Goal: Task Accomplishment & Management: Use online tool/utility

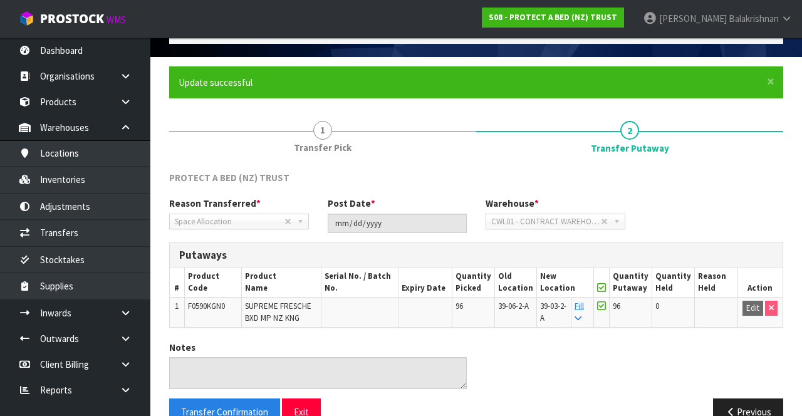
scroll to position [68, 0]
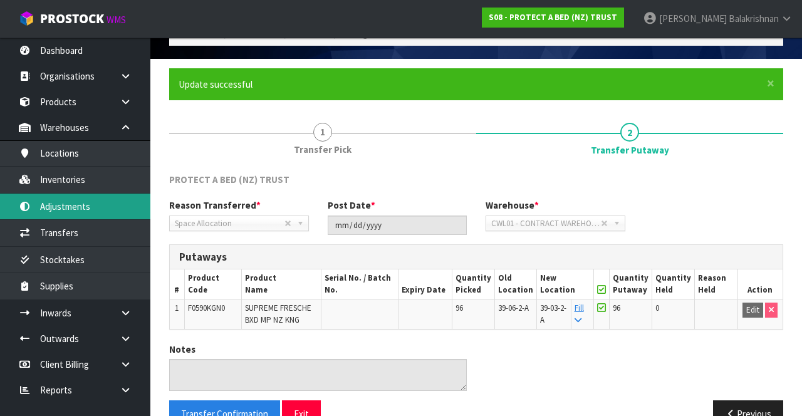
click at [49, 218] on link "Adjustments" at bounding box center [75, 207] width 150 height 26
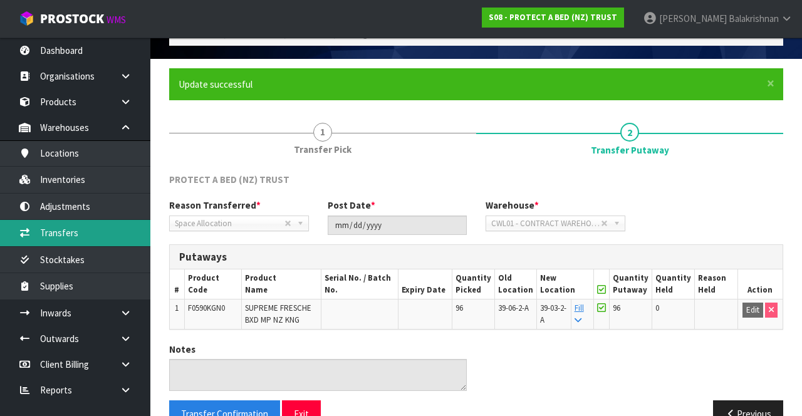
click at [39, 243] on link "Transfers" at bounding box center [75, 233] width 150 height 26
click at [42, 232] on link "Transfers" at bounding box center [75, 233] width 150 height 26
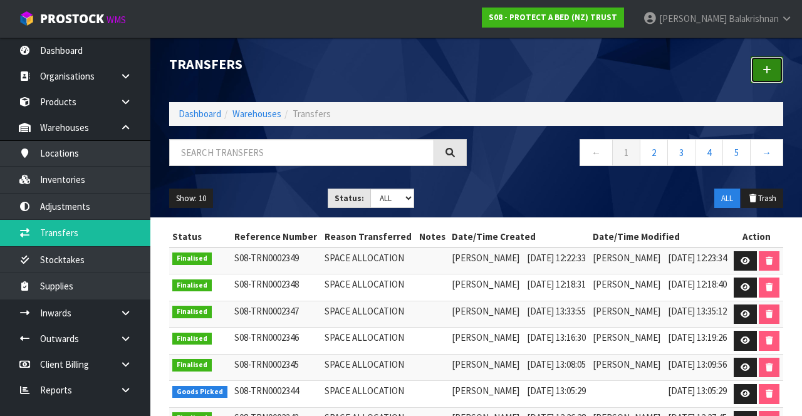
click at [760, 76] on link at bounding box center [767, 69] width 33 height 27
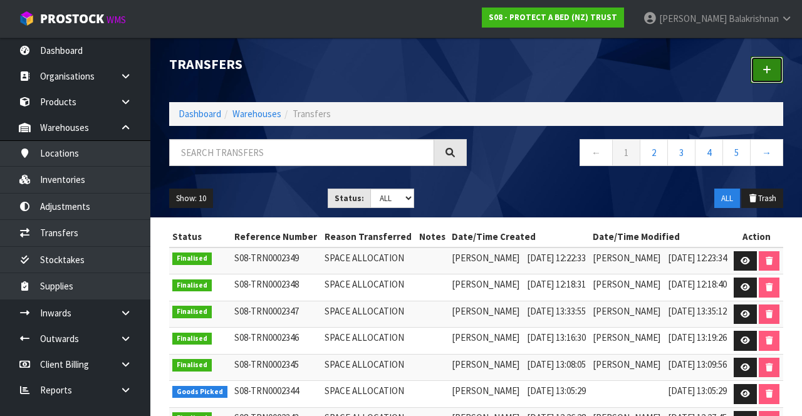
click at [762, 61] on link at bounding box center [767, 69] width 33 height 27
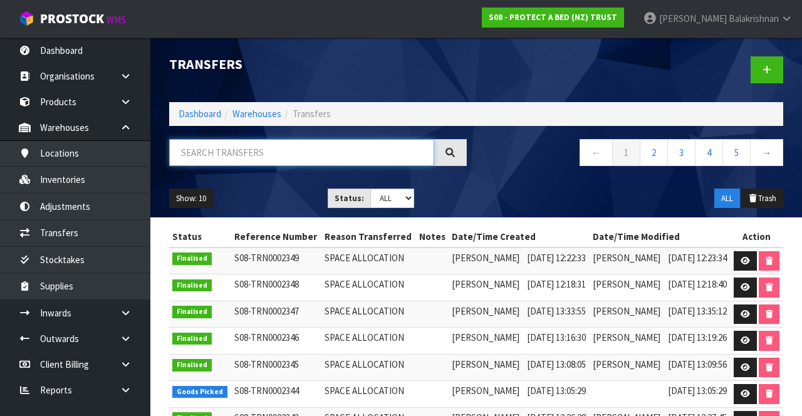
click at [223, 155] on input "text" at bounding box center [301, 152] width 265 height 27
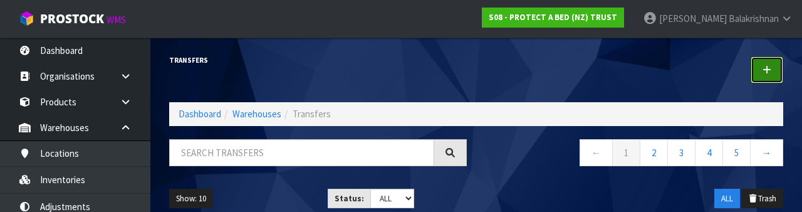
click at [780, 60] on link at bounding box center [767, 69] width 33 height 27
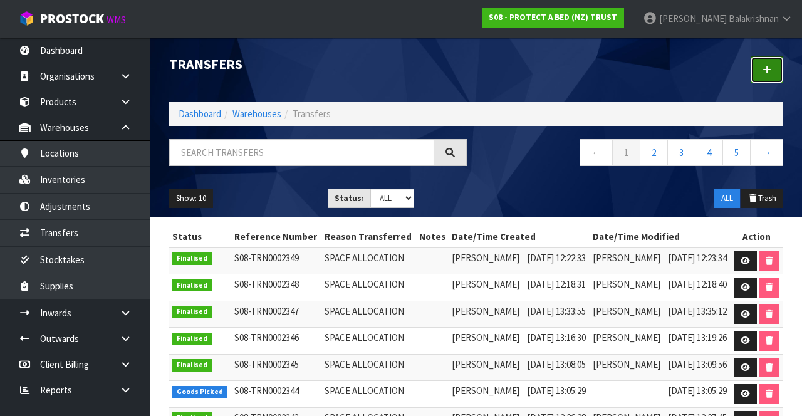
click at [767, 69] on icon at bounding box center [767, 69] width 9 height 9
click at [765, 74] on link at bounding box center [767, 69] width 33 height 27
click at [762, 76] on link at bounding box center [767, 69] width 33 height 27
click at [763, 77] on link at bounding box center [767, 69] width 33 height 27
click at [768, 78] on link at bounding box center [767, 69] width 33 height 27
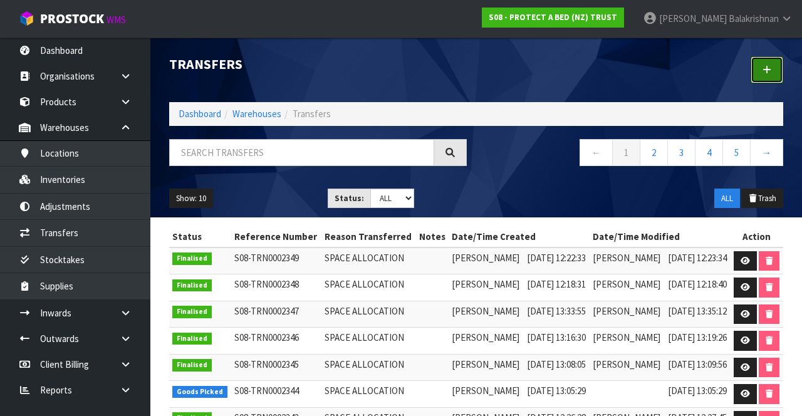
click at [770, 74] on link at bounding box center [767, 69] width 33 height 27
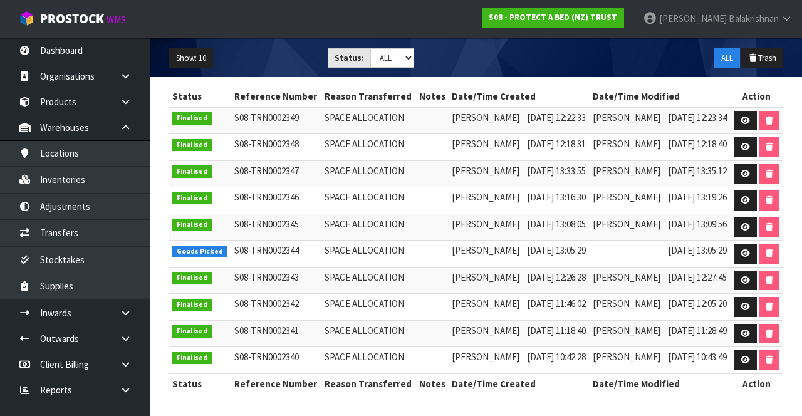
scroll to position [351, 0]
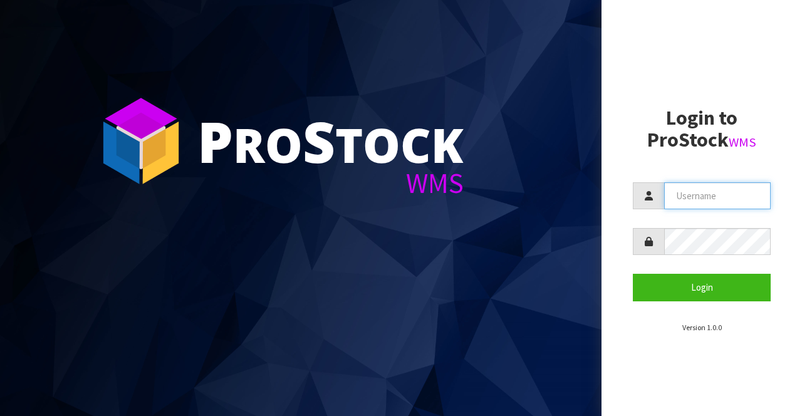
click at [715, 199] on input "text" at bounding box center [717, 195] width 107 height 27
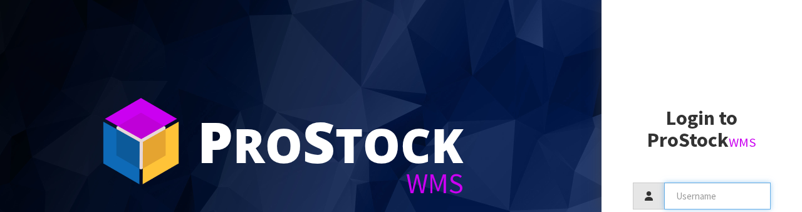
click at [713, 199] on input "text" at bounding box center [717, 195] width 107 height 27
click at [714, 198] on input "text" at bounding box center [717, 195] width 107 height 27
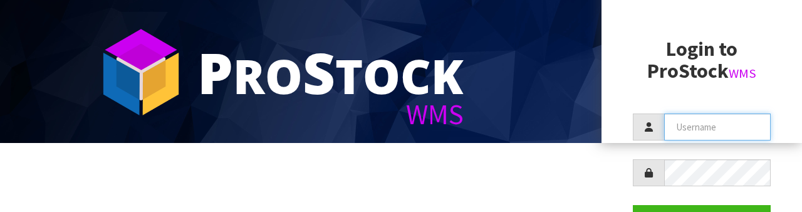
scroll to position [75, 0]
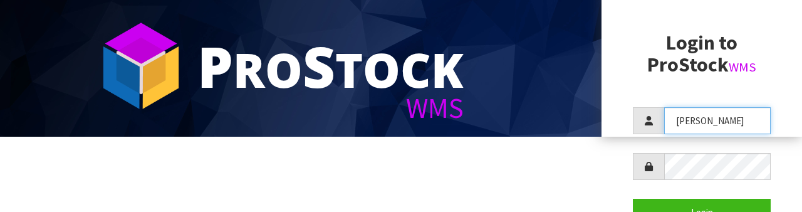
type input "Johnny"
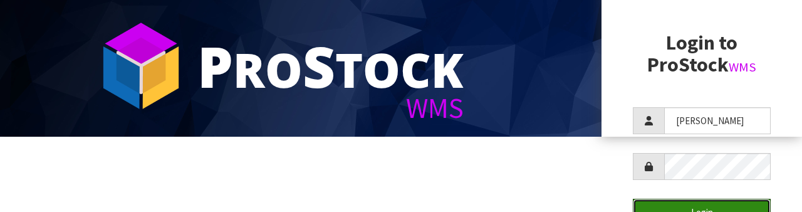
click at [728, 206] on button "Login" at bounding box center [702, 212] width 138 height 27
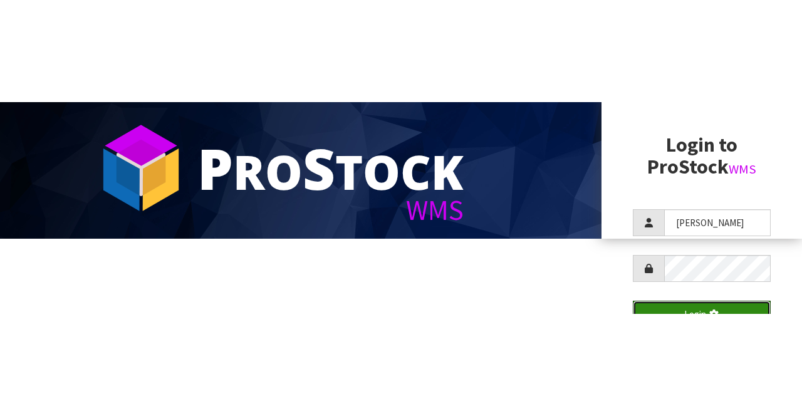
scroll to position [0, 0]
